Goal: Complete application form

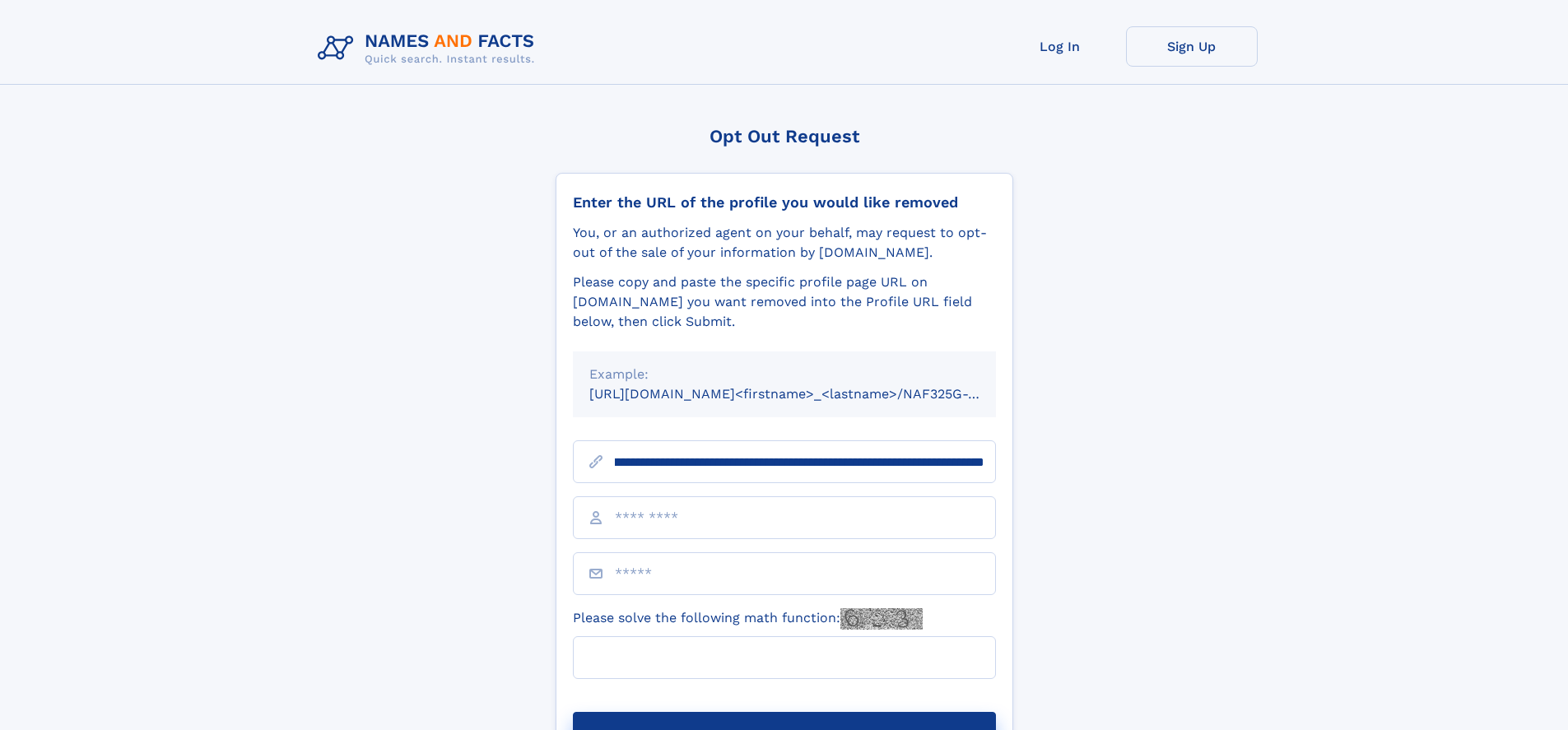
scroll to position [0, 193]
type input "**********"
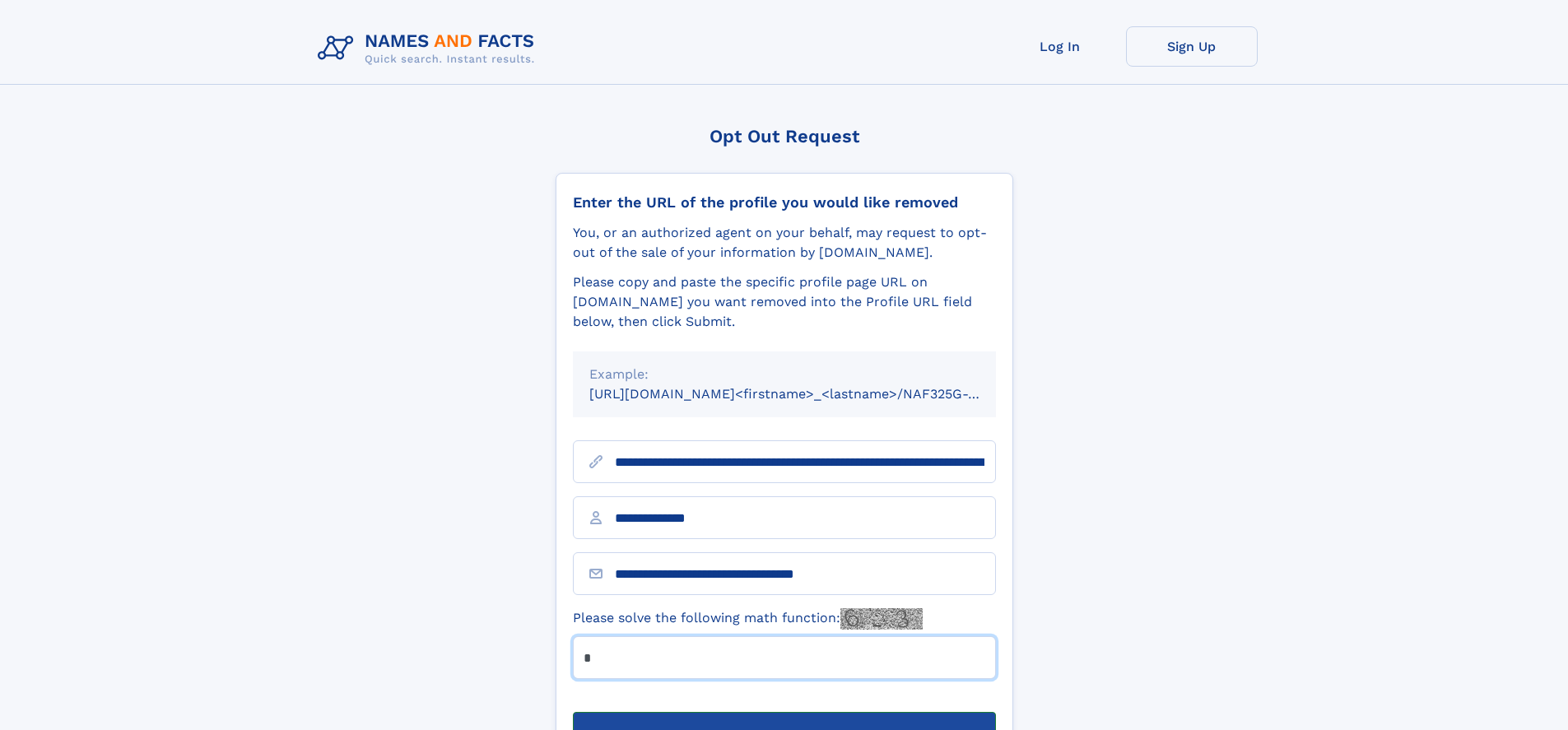
type input "*"
click at [784, 712] on button "Submit Opt Out Request" at bounding box center [784, 739] width 423 height 53
